Goal: Task Accomplishment & Management: Use online tool/utility

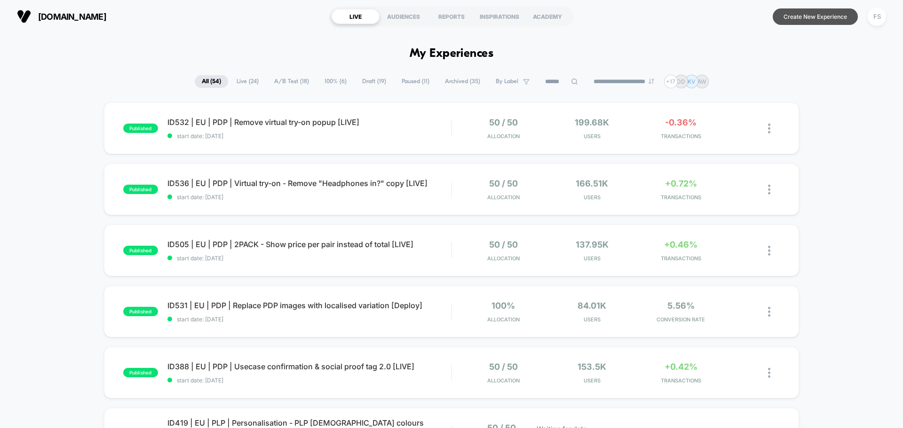
click at [822, 15] on button "Create New Experience" at bounding box center [815, 16] width 85 height 16
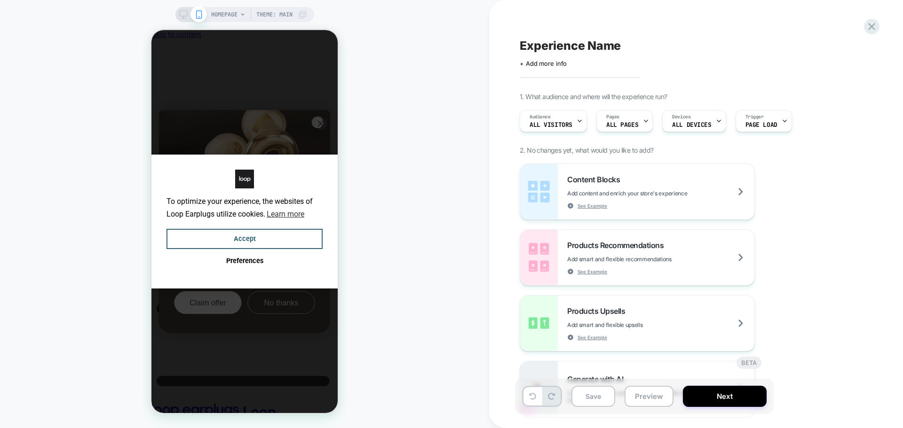
click at [539, 58] on div "Click to edit experience details + Add more info" at bounding box center [623, 60] width 206 height 15
click at [538, 63] on span "+ Add more info" at bounding box center [543, 64] width 47 height 8
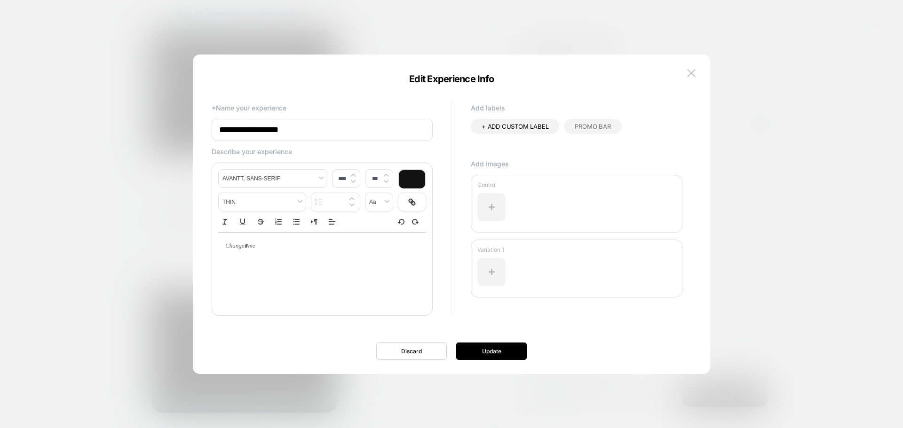
drag, startPoint x: 275, startPoint y: 132, endPoint x: 190, endPoint y: 123, distance: 85.1
click at [190, 123] on body "HOMEPAGE Theme: MAIN Experience Name Click to edit experience details + Add mor…" at bounding box center [451, 214] width 903 height 428
paste input "**********"
type input "**********"
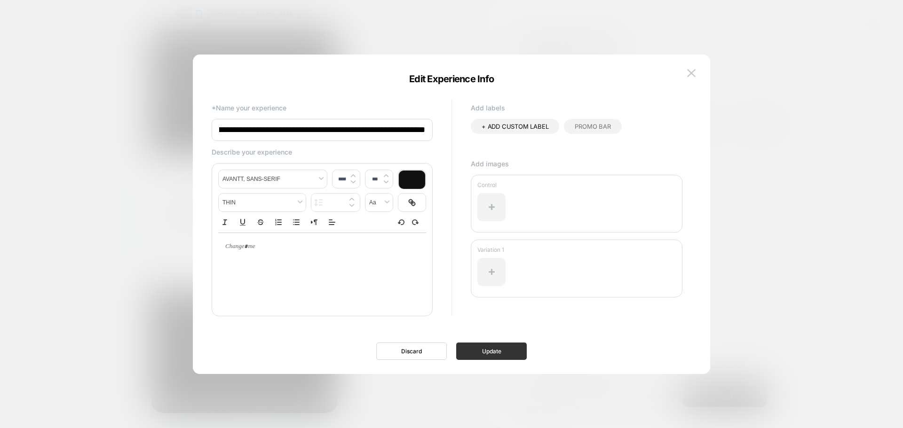
scroll to position [0, 0]
click at [470, 349] on button "Update" at bounding box center [491, 351] width 71 height 17
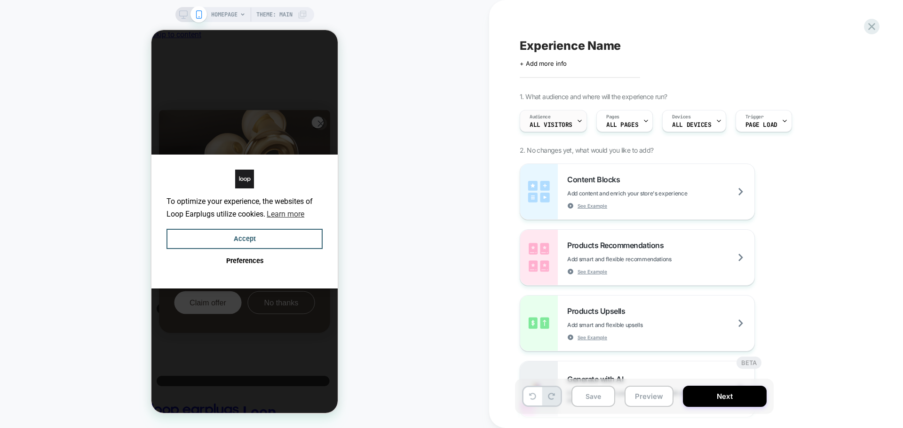
click at [554, 120] on div "Audience All Visitors" at bounding box center [551, 121] width 62 height 21
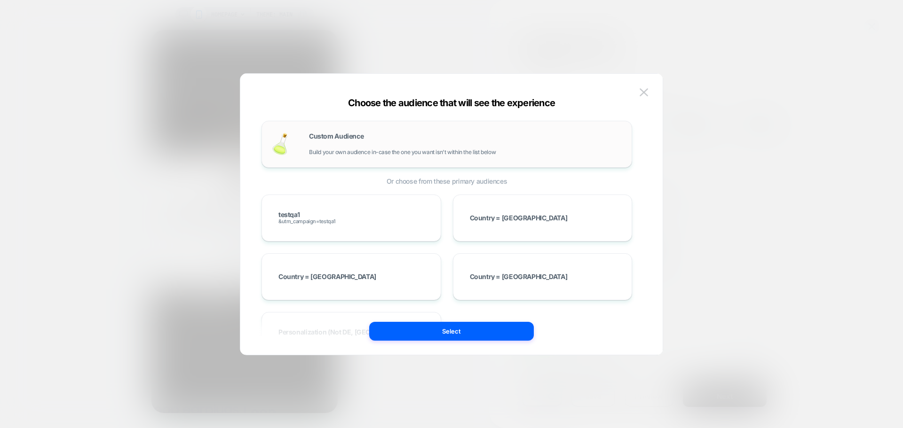
click at [387, 157] on div "Custom Audience Build your own audience in-case the one you want isn't within t…" at bounding box center [446, 144] width 351 height 27
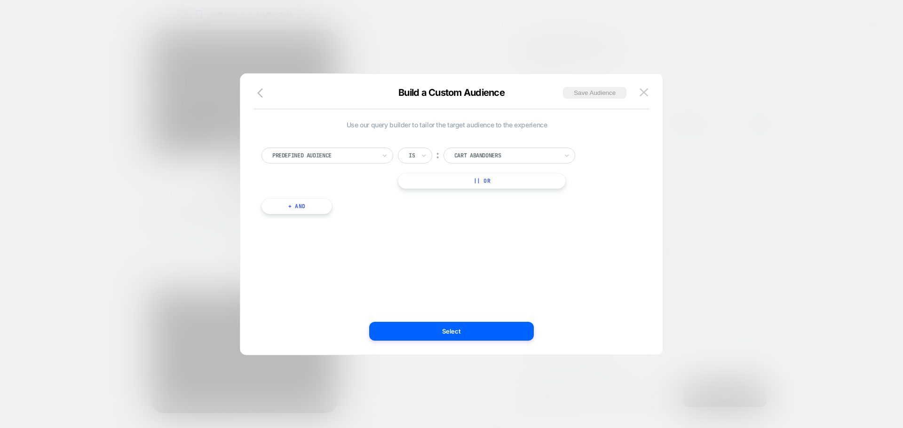
click at [359, 159] on div at bounding box center [323, 155] width 103 height 8
type input "*"
type input "***"
click at [307, 225] on div "UTM Campaign" at bounding box center [332, 224] width 122 height 15
click at [505, 164] on div "Is ︰ In the last * Days || Or" at bounding box center [487, 180] width 179 height 64
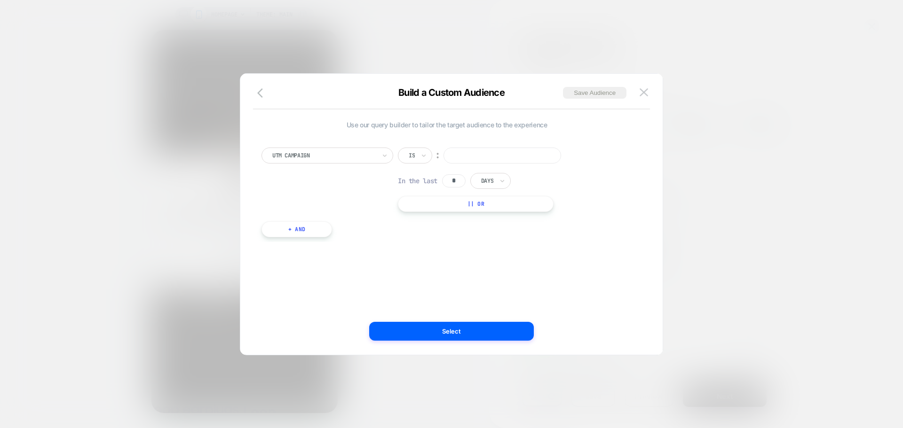
click at [510, 156] on input at bounding box center [502, 156] width 118 height 16
type input "*********"
click at [456, 338] on button "Select" at bounding box center [451, 331] width 165 height 19
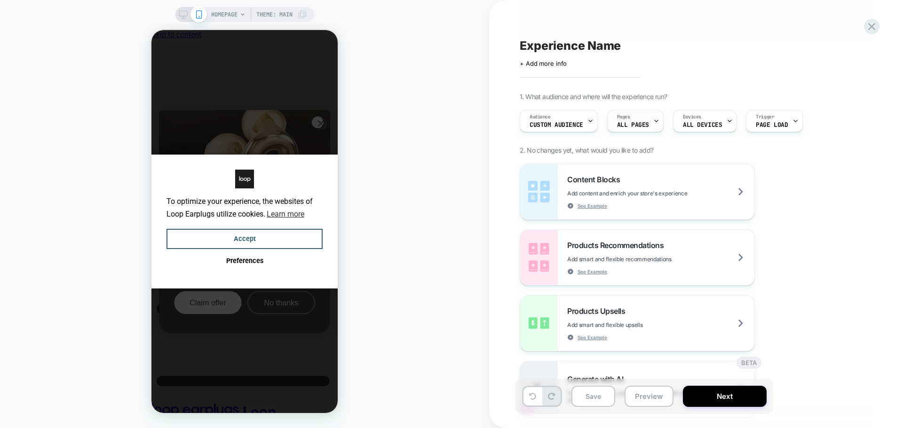
click at [633, 119] on div "Pages ALL PAGES" at bounding box center [633, 121] width 51 height 21
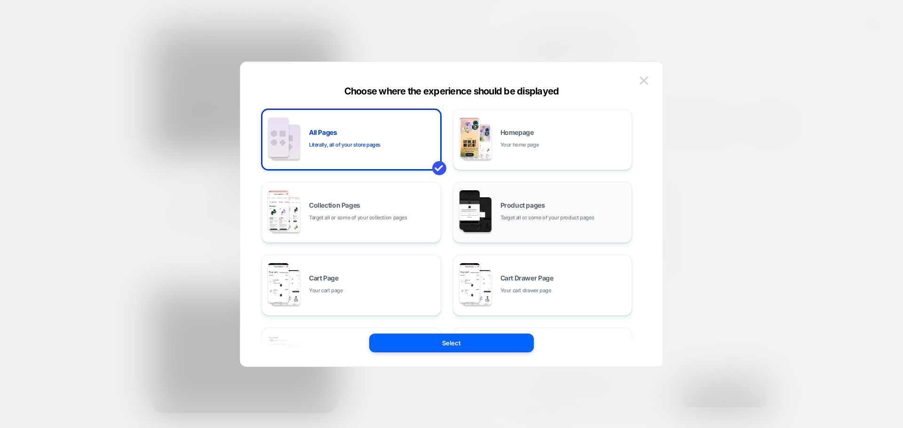
click at [518, 217] on span "Target all or some of your product pages" at bounding box center [547, 217] width 94 height 9
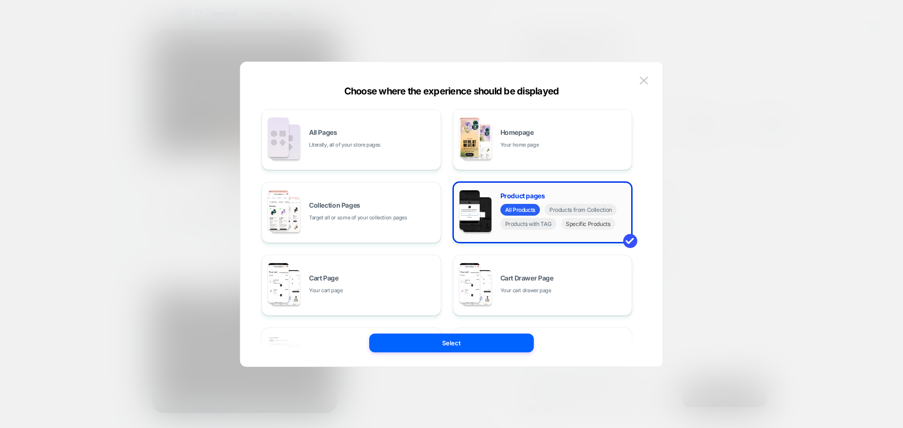
click at [585, 226] on span "Specific Products" at bounding box center [588, 224] width 54 height 12
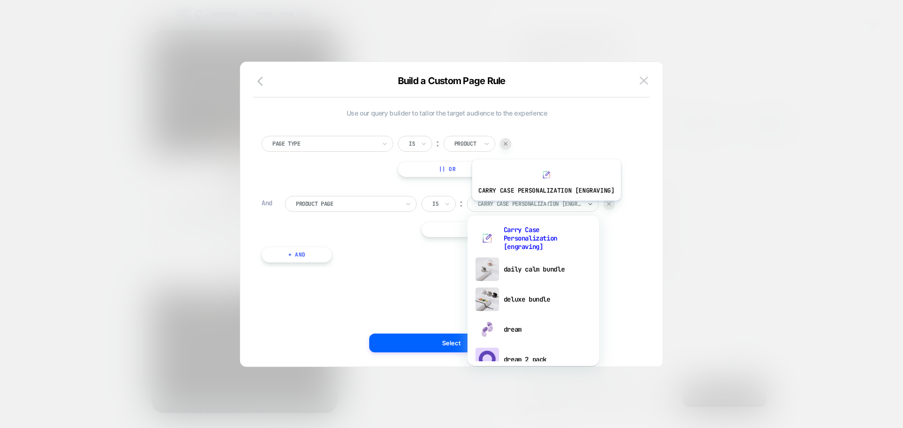
click at [545, 208] on div at bounding box center [529, 204] width 103 height 8
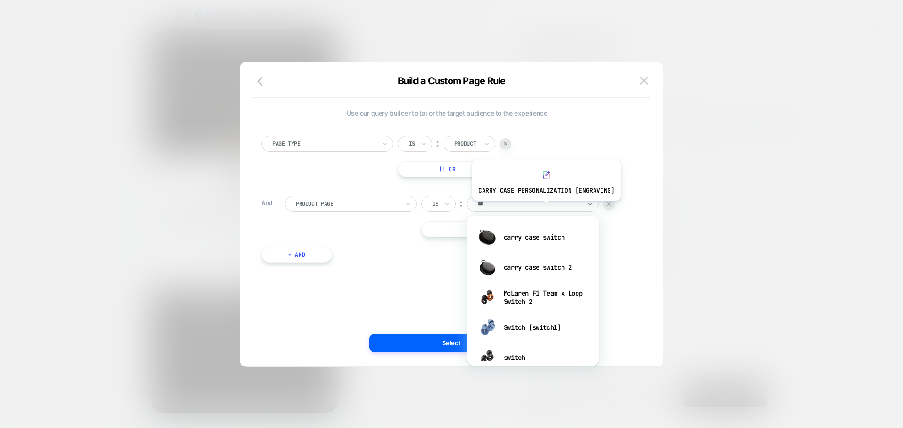
type input "***"
click at [535, 354] on div "switch" at bounding box center [533, 358] width 122 height 30
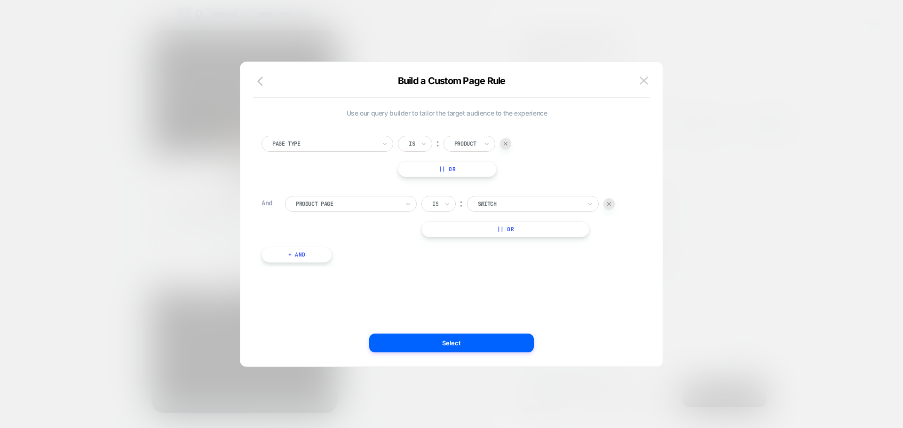
click at [528, 227] on button "|| Or" at bounding box center [505, 229] width 168 height 16
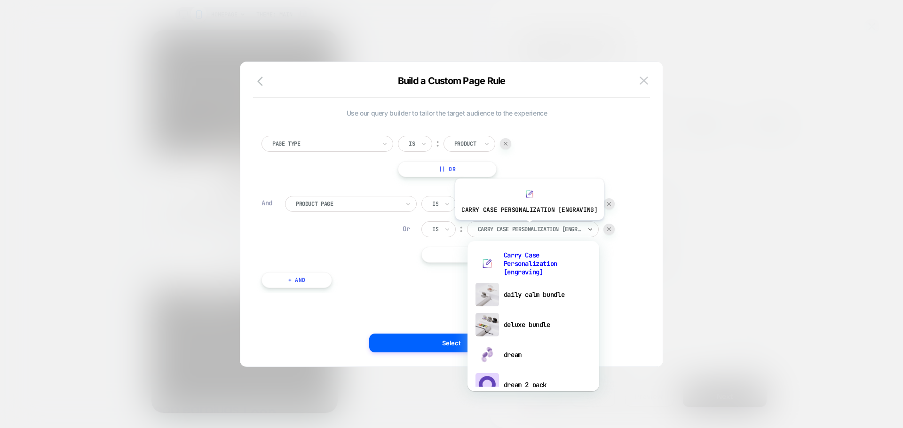
click at [528, 227] on div at bounding box center [529, 229] width 103 height 8
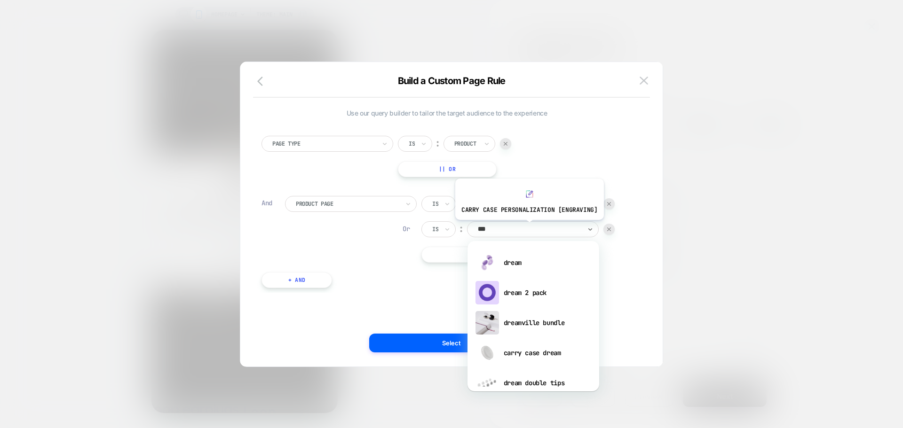
type input "****"
click at [525, 264] on div "dream" at bounding box center [533, 263] width 122 height 30
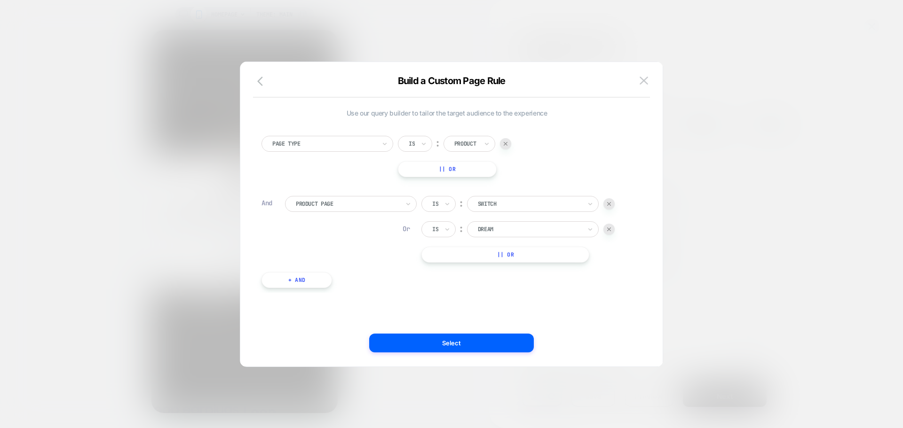
click at [507, 259] on button "|| Or" at bounding box center [505, 255] width 168 height 16
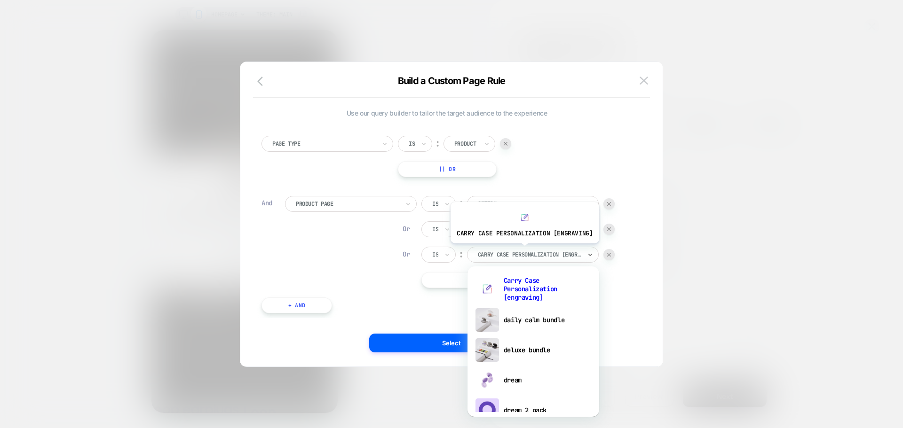
click at [523, 251] on div at bounding box center [529, 255] width 103 height 8
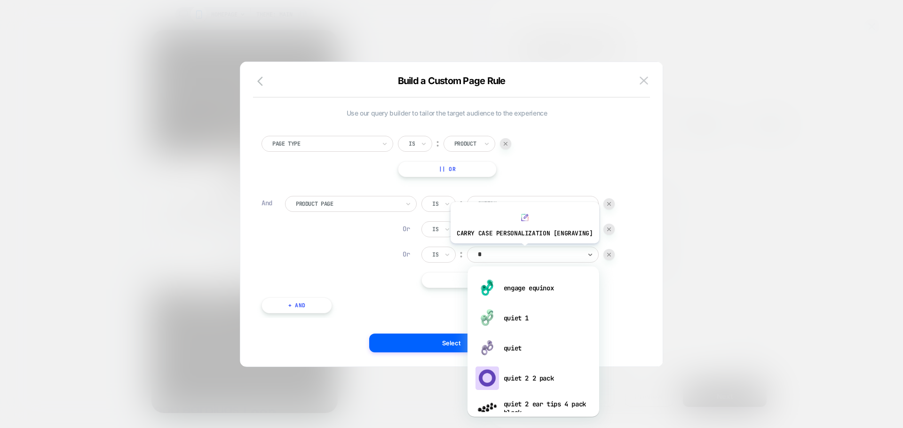
type input "**"
click at [517, 350] on div "quiet" at bounding box center [533, 348] width 122 height 30
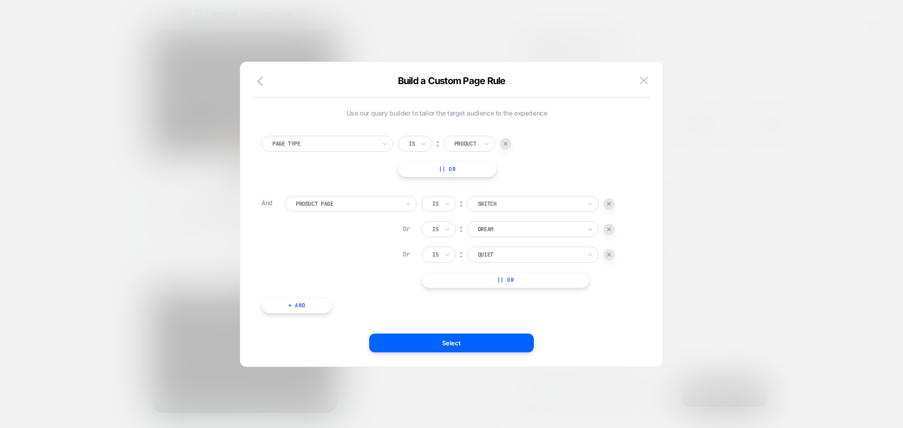
click at [537, 283] on button "|| Or" at bounding box center [505, 280] width 168 height 16
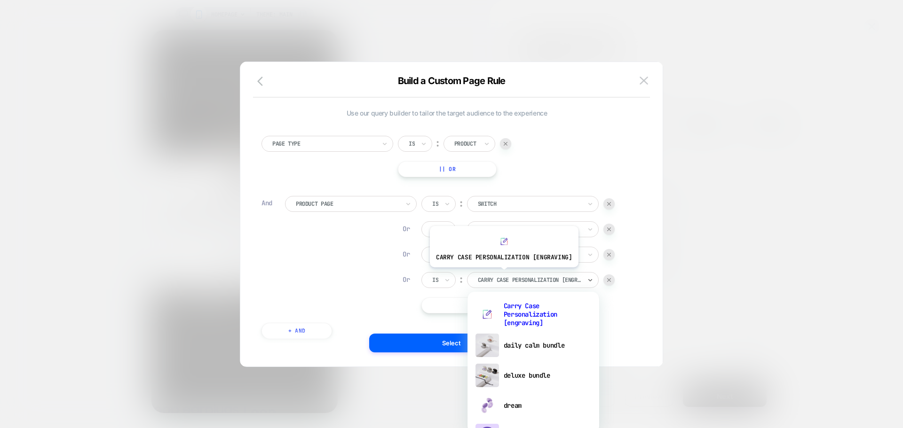
click at [502, 275] on div "Carry Case Personalization [engraving]" at bounding box center [529, 280] width 105 height 10
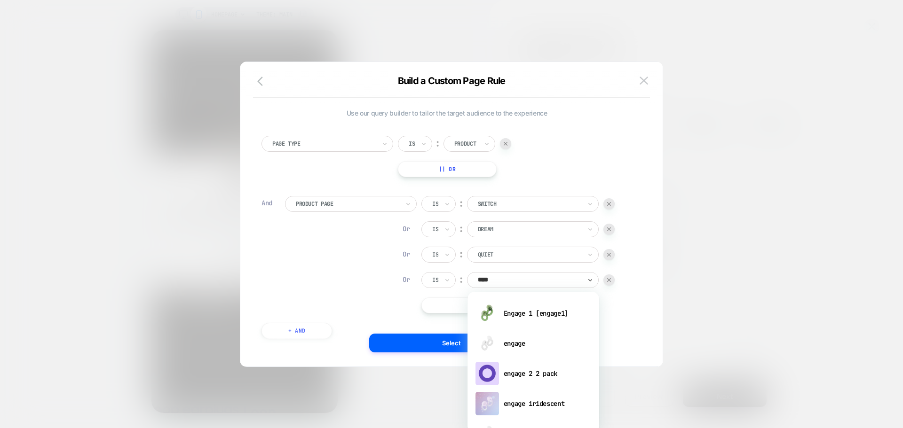
type input "*****"
click at [539, 345] on div "engage" at bounding box center [533, 344] width 122 height 30
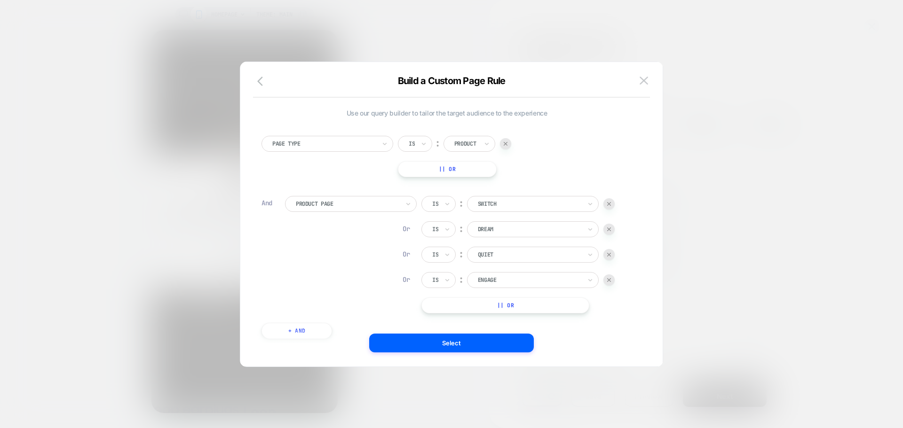
click at [512, 310] on button "|| Or" at bounding box center [505, 306] width 168 height 16
click at [512, 305] on div at bounding box center [529, 305] width 103 height 8
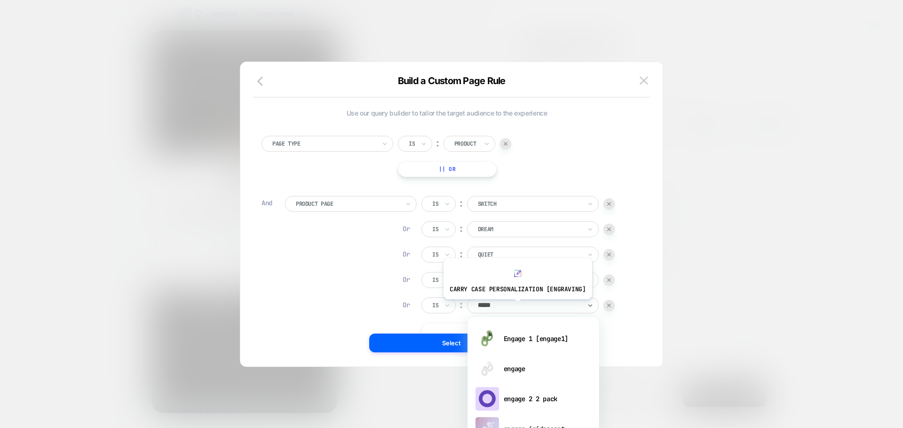
type input "******"
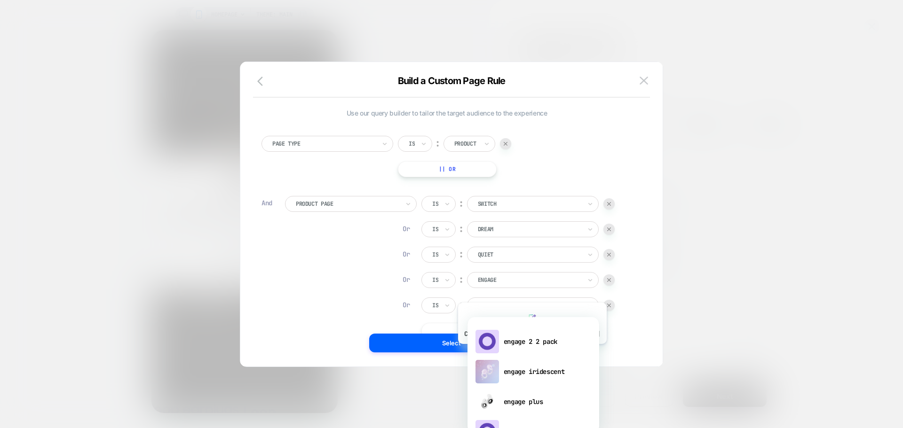
scroll to position [94, 0]
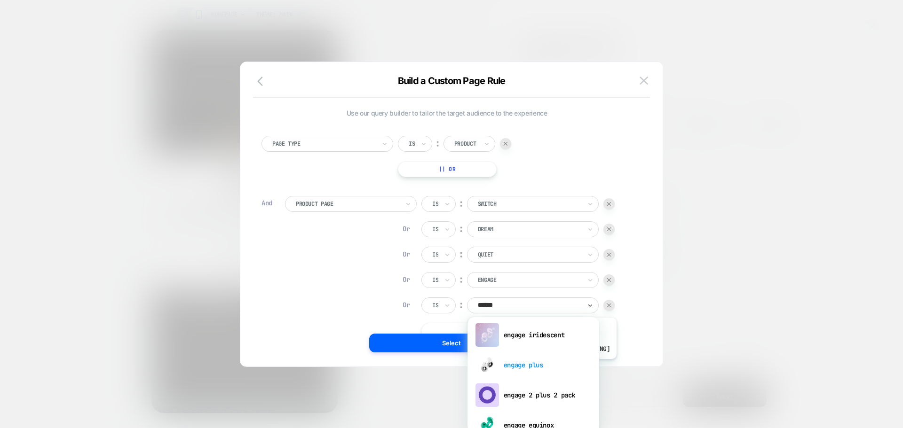
click at [540, 366] on div "engage plus" at bounding box center [533, 365] width 122 height 30
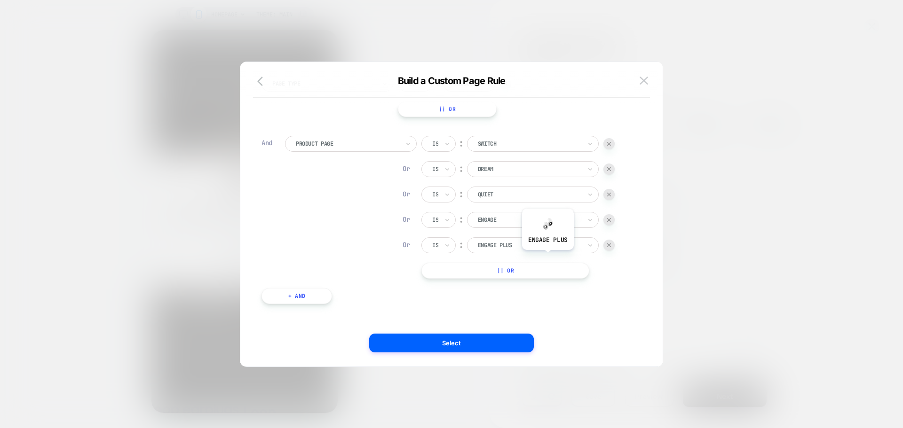
scroll to position [54, 0]
click at [527, 266] on button "|| Or" at bounding box center [505, 268] width 168 height 16
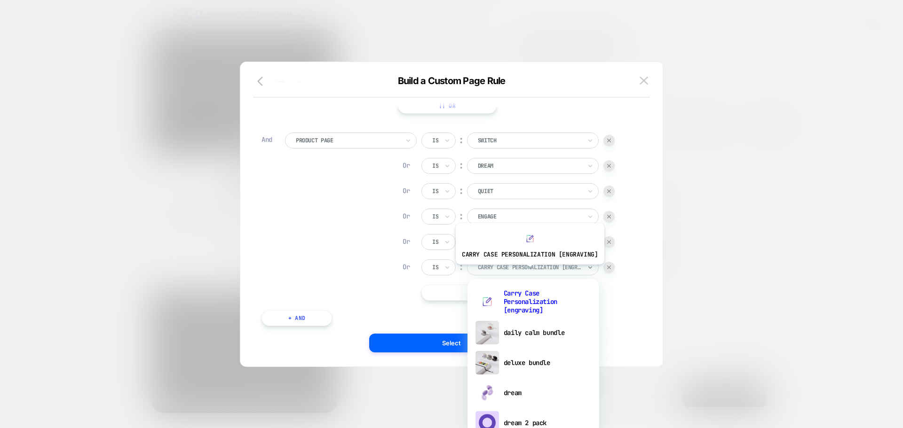
click at [528, 272] on div "Carry Case Personalization [engraving]" at bounding box center [529, 267] width 105 height 10
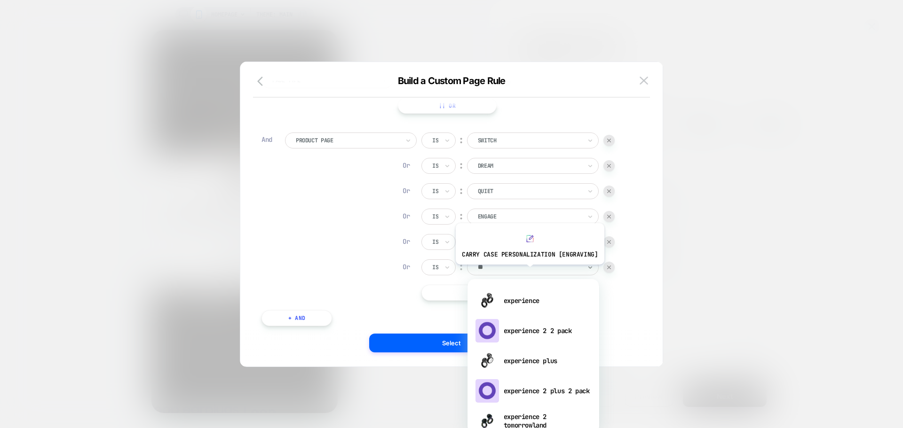
type input "***"
click at [537, 299] on div "experience" at bounding box center [533, 301] width 122 height 30
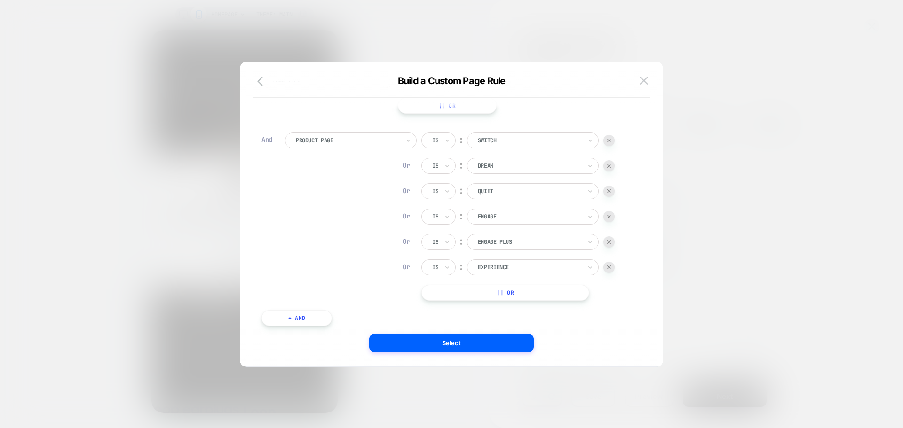
click at [496, 292] on button "|| Or" at bounding box center [505, 293] width 168 height 16
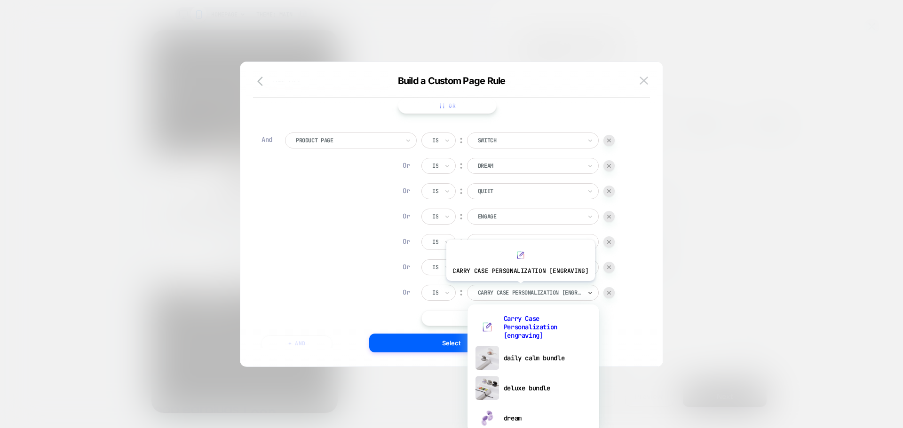
click at [519, 289] on div at bounding box center [529, 293] width 103 height 8
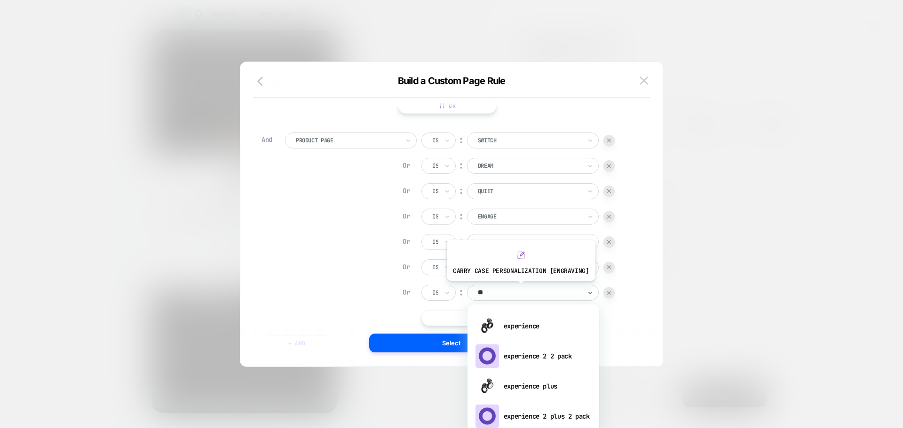
type input "***"
click at [536, 386] on div "experience plus" at bounding box center [533, 386] width 122 height 30
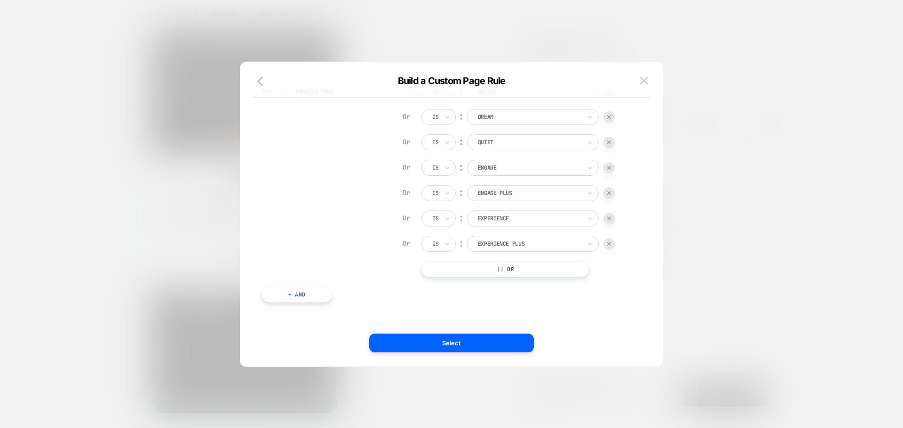
scroll to position [9, 0]
click at [462, 344] on button "Select" at bounding box center [451, 343] width 165 height 19
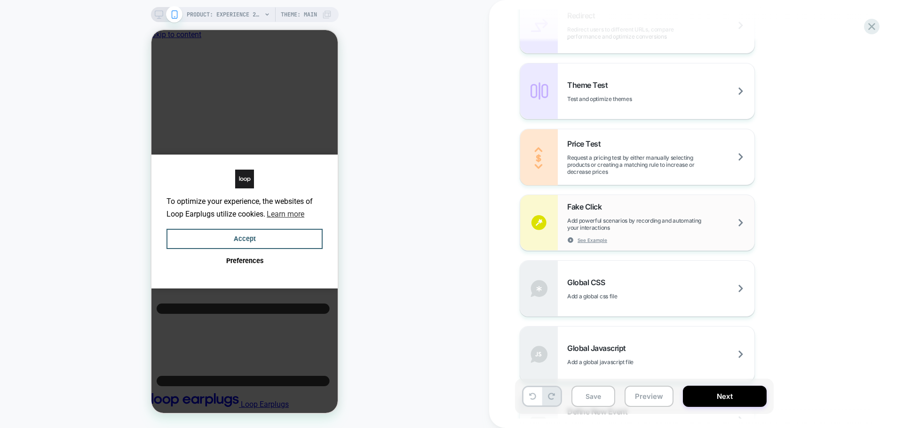
scroll to position [686, 0]
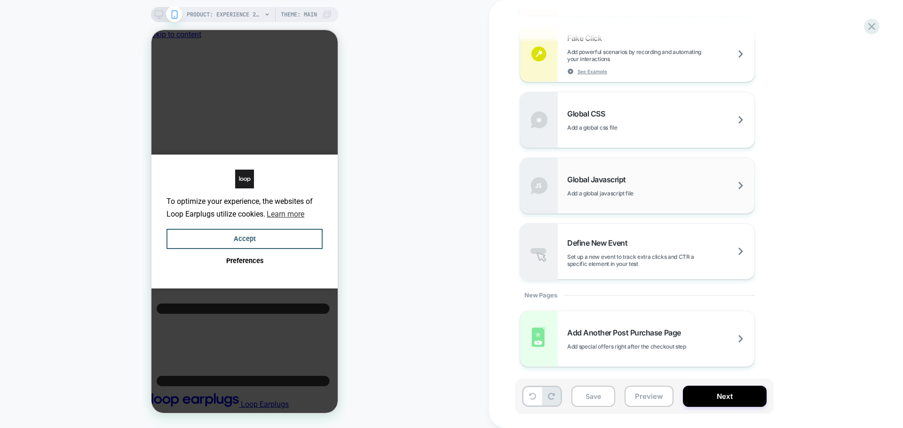
click at [632, 187] on div "Global Javascript Add a global javascript file" at bounding box center [660, 186] width 187 height 22
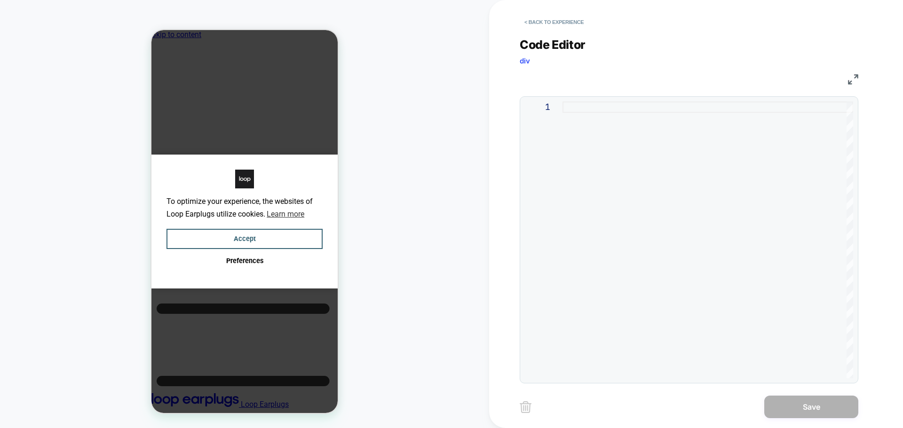
click at [702, 146] on div at bounding box center [707, 240] width 291 height 277
type textarea "**********"
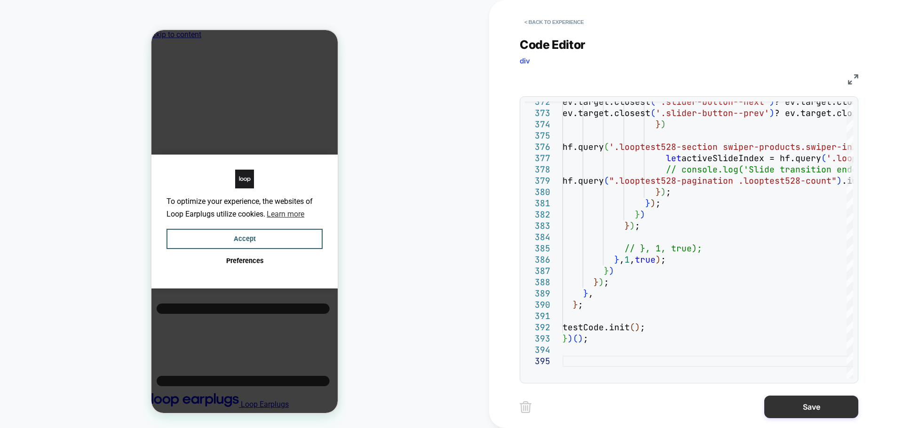
click at [785, 401] on button "Save" at bounding box center [811, 407] width 94 height 23
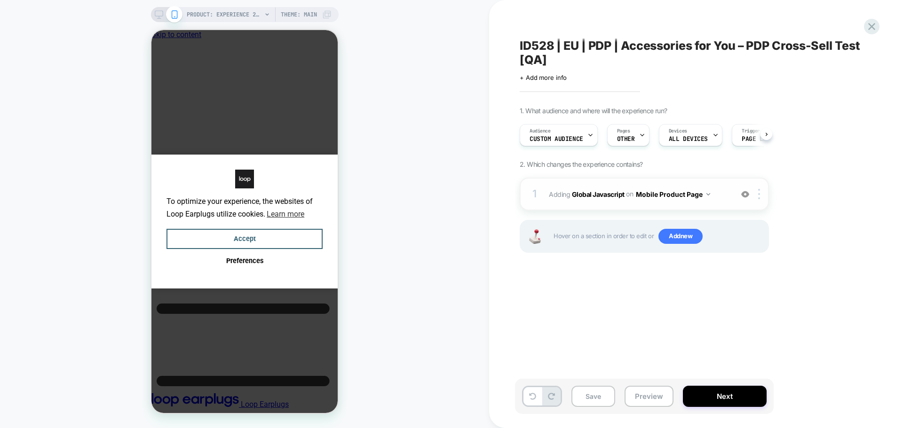
scroll to position [0, 0]
click at [695, 197] on button "Mobile Product Page" at bounding box center [673, 195] width 74 height 14
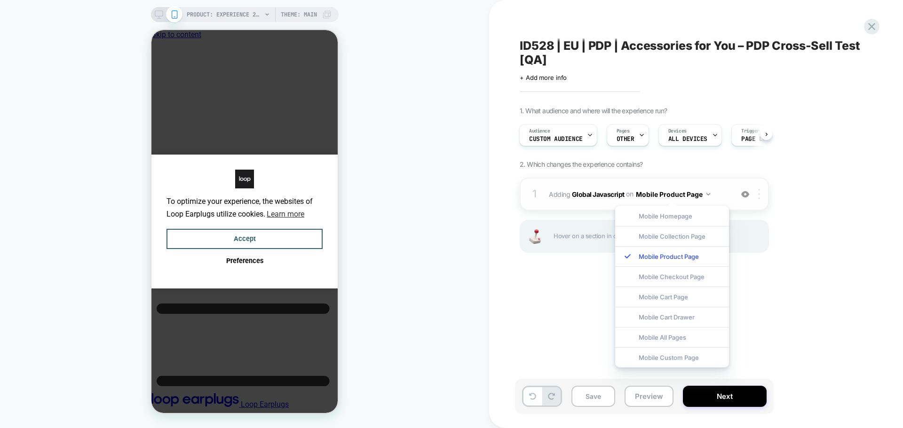
click at [757, 191] on div at bounding box center [761, 194] width 16 height 10
click at [755, 295] on div "Target All Devices" at bounding box center [760, 296] width 84 height 26
click at [583, 297] on div "ID528 | EU | PDP | Accessories for You – PDP Cross-Sell Test [QA] Click to edit…" at bounding box center [691, 214] width 353 height 410
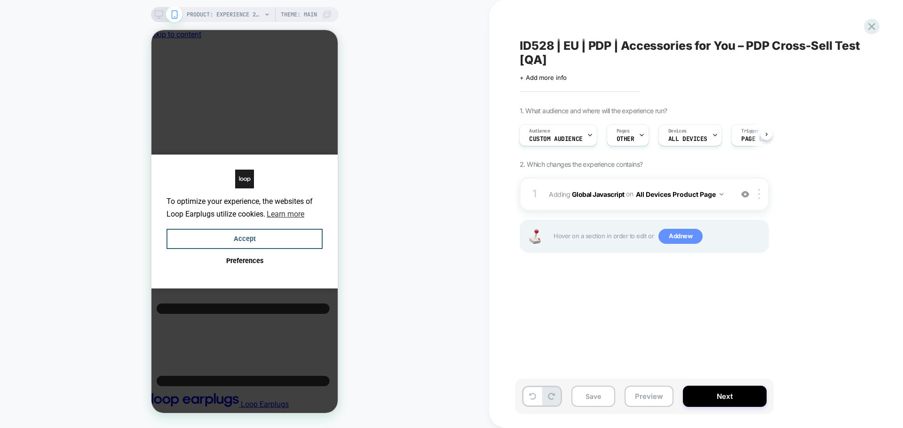
click at [674, 239] on span "Add new" at bounding box center [680, 236] width 44 height 15
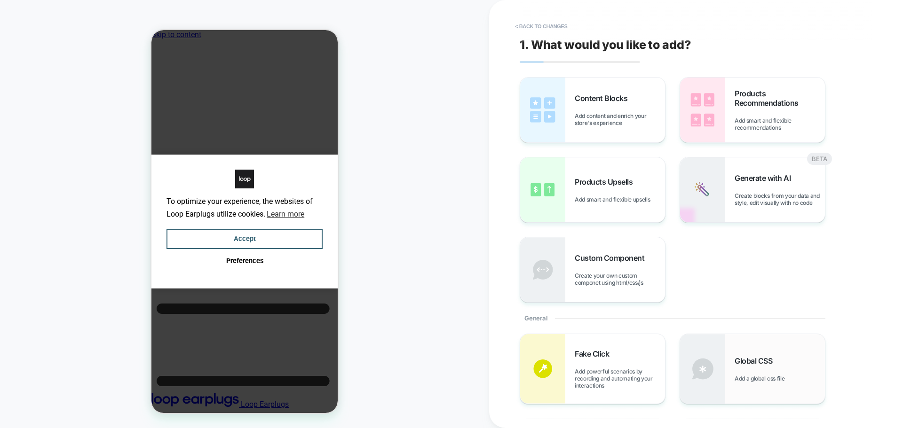
click at [740, 355] on div "Global CSS Add a global css file" at bounding box center [752, 369] width 145 height 70
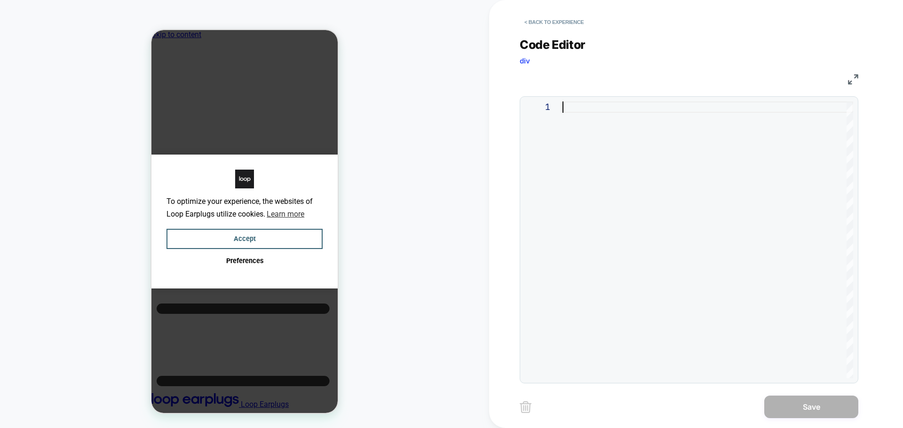
drag, startPoint x: 186, startPoint y: 121, endPoint x: 567, endPoint y: 193, distance: 387.6
click at [567, 193] on div at bounding box center [707, 240] width 291 height 277
type textarea "**********"
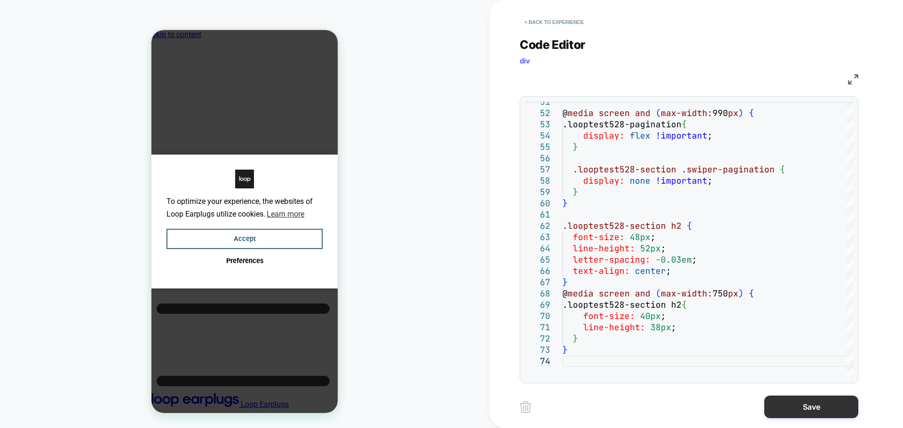
click at [782, 412] on button "Save" at bounding box center [811, 407] width 94 height 23
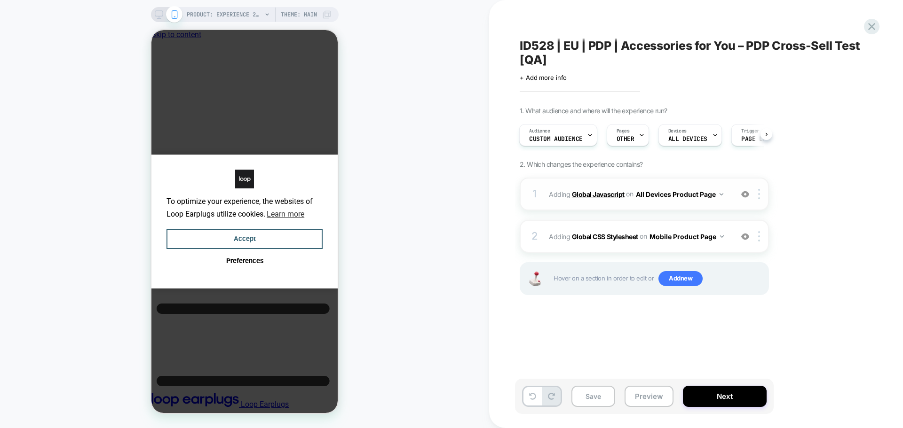
click at [606, 193] on b "Global Javascript" at bounding box center [598, 194] width 53 height 8
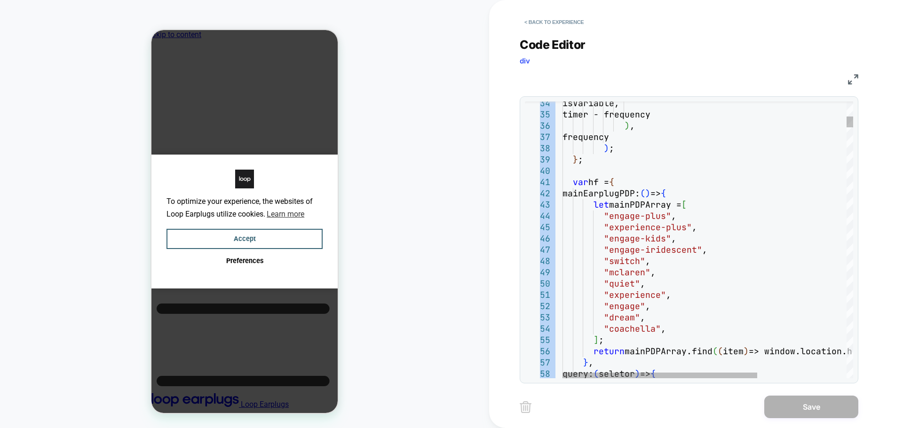
drag, startPoint x: 853, startPoint y: 126, endPoint x: 858, endPoint y: 272, distance: 146.3
click at [847, 284] on div "34 35 36 37 38 39 40 41 42 43 44 45 46 47 48 49 50 51 52 53 54 55 56 57 58 isVa…" at bounding box center [689, 239] width 339 height 287
type textarea "**********"
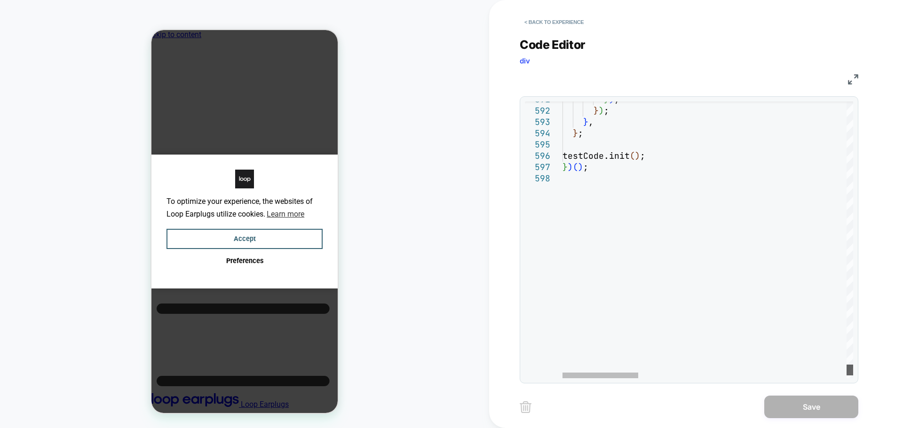
click at [846, 369] on div at bounding box center [849, 370] width 7 height 11
click at [541, 26] on button "< Back to experience" at bounding box center [554, 22] width 69 height 15
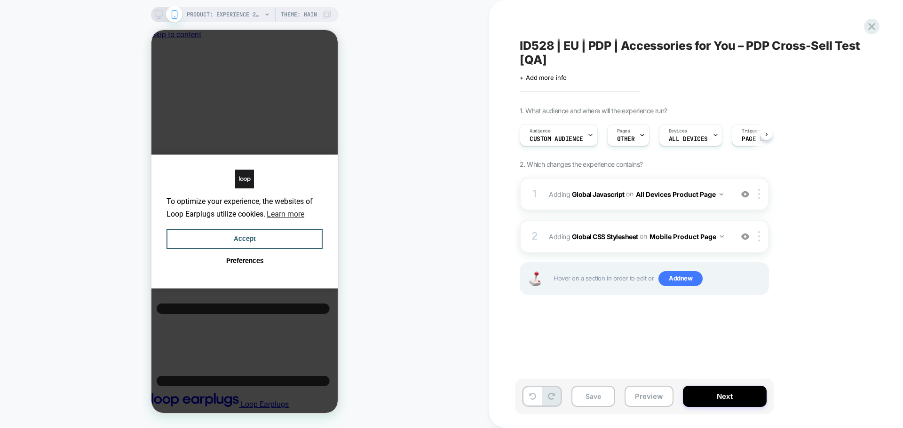
scroll to position [0, 0]
click at [757, 237] on div at bounding box center [761, 236] width 16 height 10
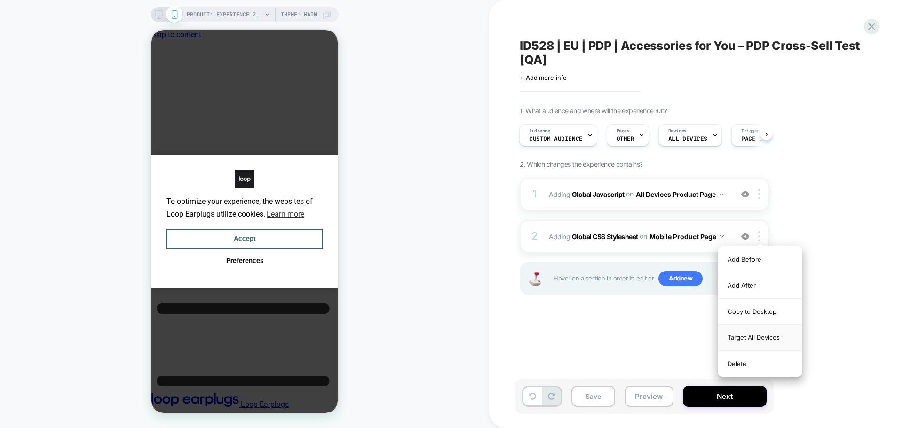
click at [739, 335] on div "Target All Devices" at bounding box center [760, 338] width 84 height 26
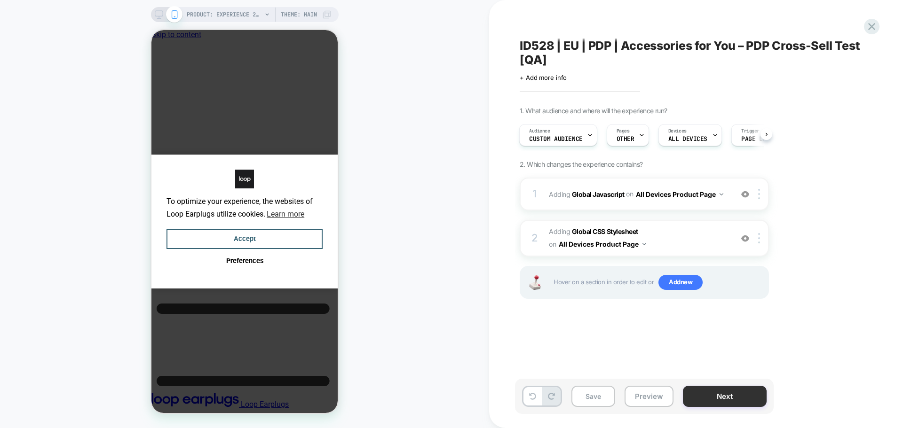
click at [700, 395] on button "Next" at bounding box center [725, 396] width 84 height 21
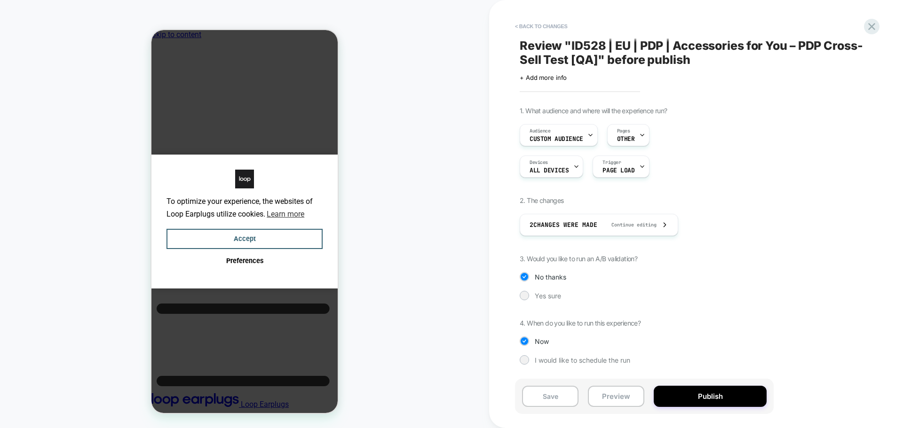
click at [700, 395] on button "Publish" at bounding box center [710, 396] width 113 height 21
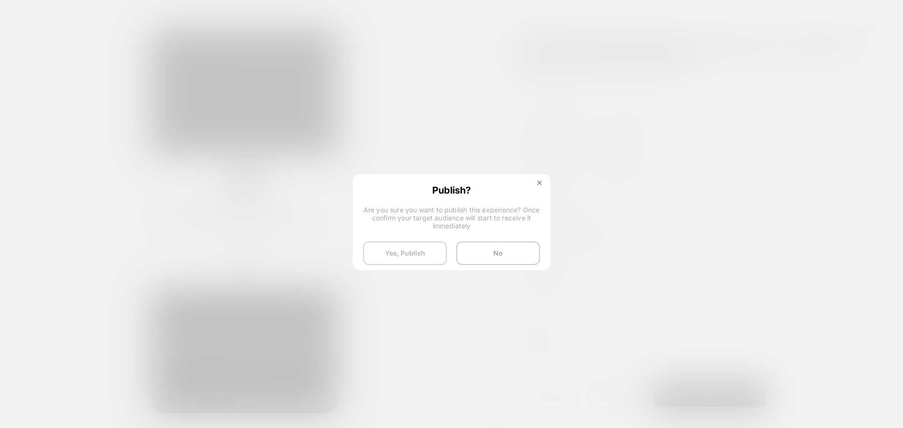
click at [395, 245] on button "Yes, Publish" at bounding box center [405, 254] width 84 height 24
